Goal: Information Seeking & Learning: Compare options

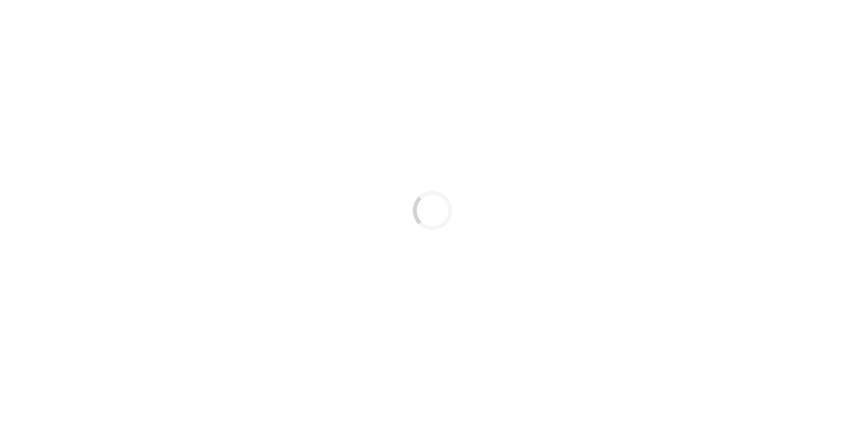
click at [324, 2] on div "Loading..." at bounding box center [432, 210] width 865 height 421
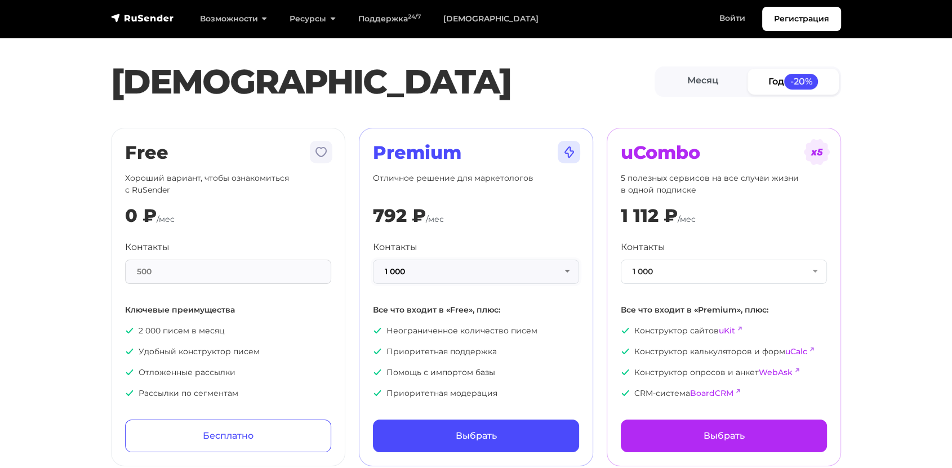
click at [416, 282] on button "1 000" at bounding box center [476, 272] width 206 height 24
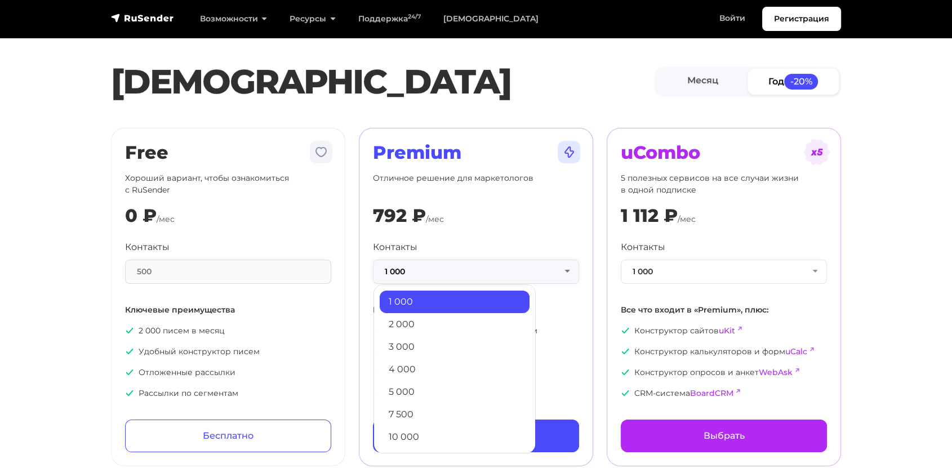
click at [426, 273] on button "1 000" at bounding box center [476, 272] width 206 height 24
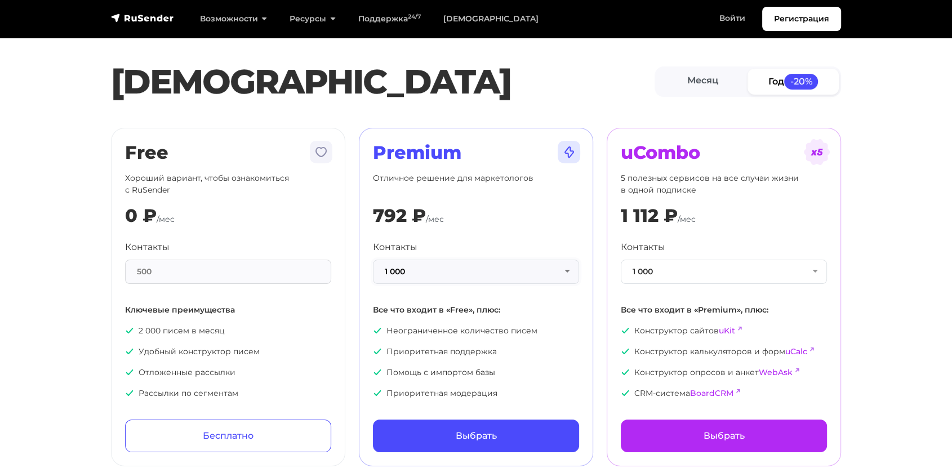
click at [426, 273] on button "1 000" at bounding box center [476, 272] width 206 height 24
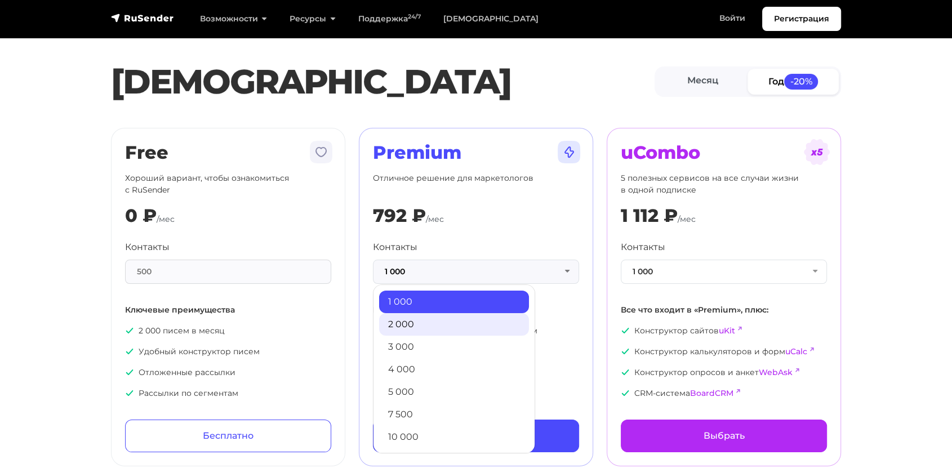
click at [425, 333] on link "2 000" at bounding box center [454, 324] width 150 height 23
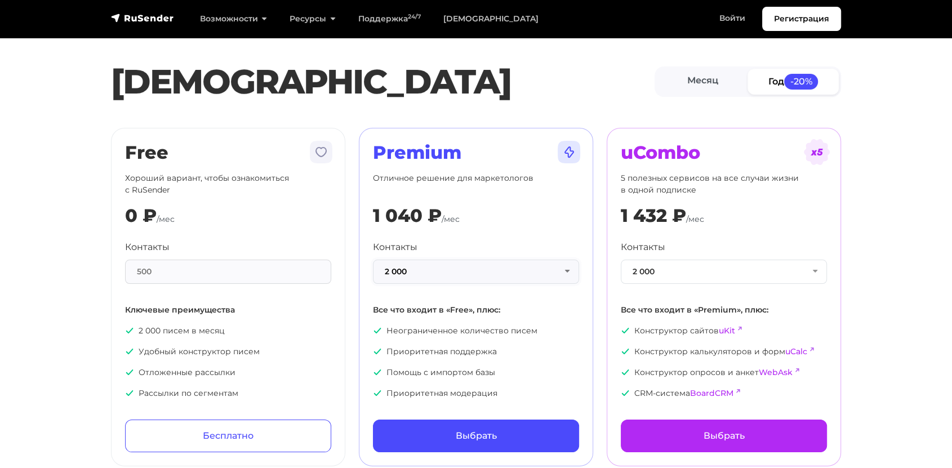
click at [427, 272] on button "2 000" at bounding box center [476, 272] width 206 height 24
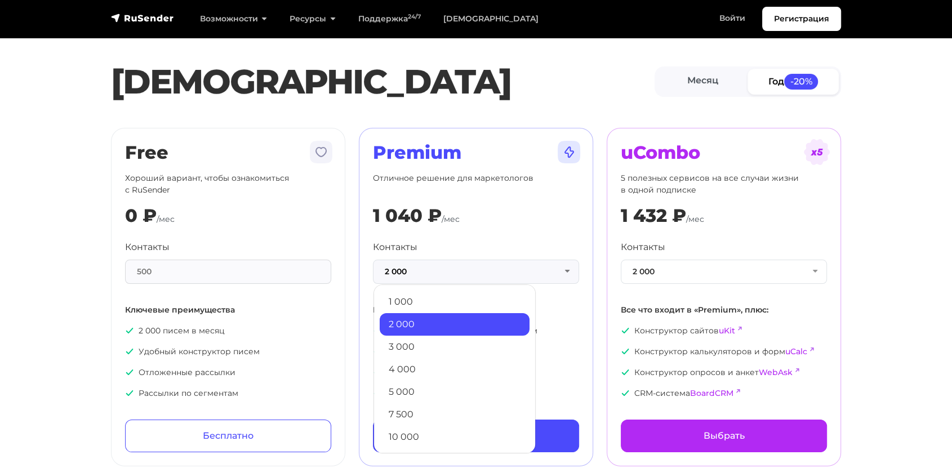
drag, startPoint x: 427, startPoint y: 371, endPoint x: 424, endPoint y: 342, distance: 28.9
click at [427, 369] on link "4 000" at bounding box center [455, 369] width 150 height 23
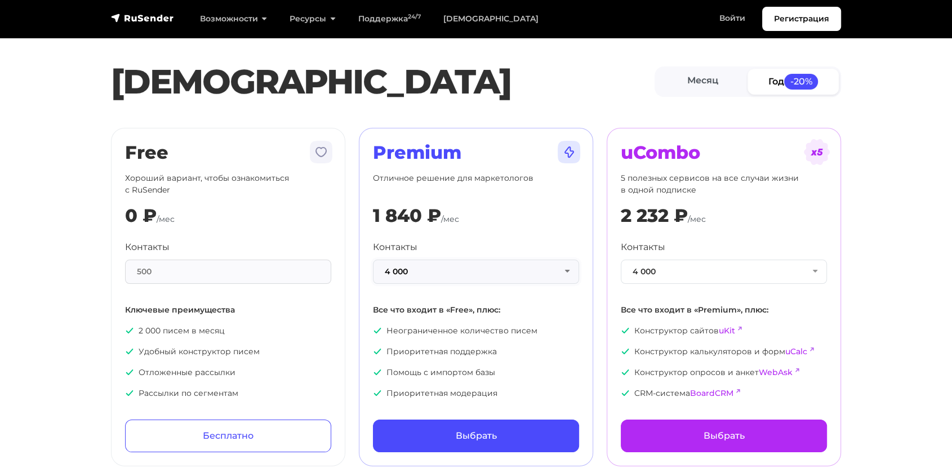
click at [425, 274] on button "4 000" at bounding box center [476, 272] width 206 height 24
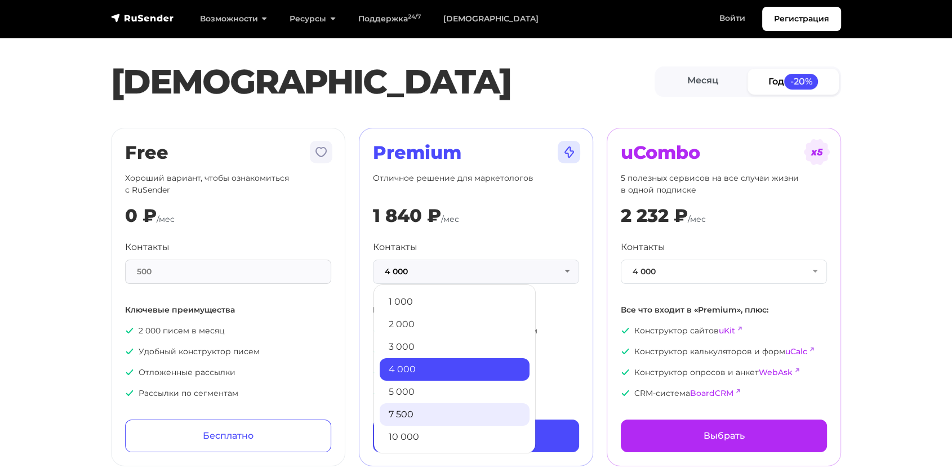
click at [431, 407] on link "7 500" at bounding box center [455, 414] width 150 height 23
